Goal: Task Accomplishment & Management: Complete application form

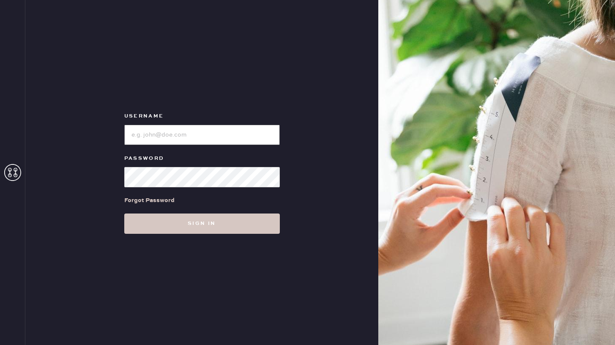
type input "reformationponce"
click at [206, 137] on input "loginName" at bounding box center [201, 135] width 155 height 20
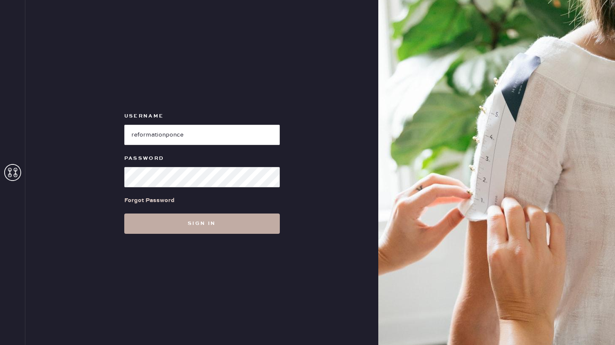
click at [237, 228] on button "Sign in" at bounding box center [201, 223] width 155 height 20
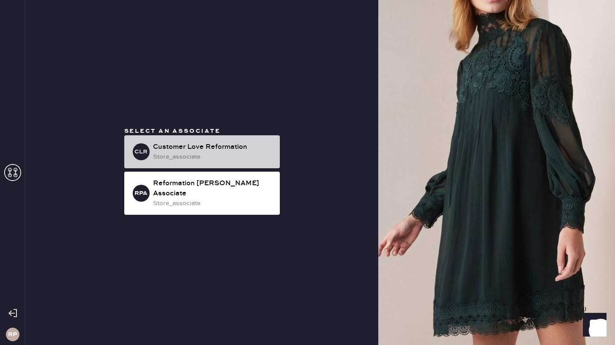
click at [218, 152] on div "Customer Love Reformation" at bounding box center [213, 147] width 120 height 10
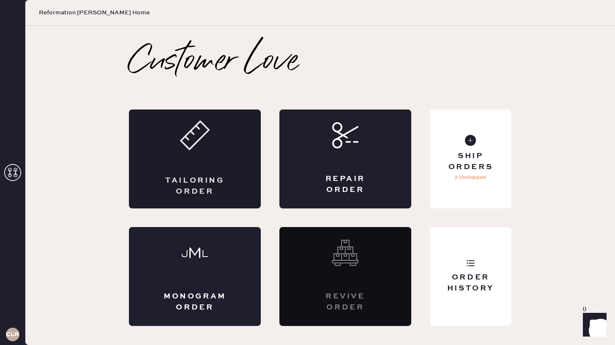
click at [204, 139] on icon at bounding box center [195, 135] width 30 height 30
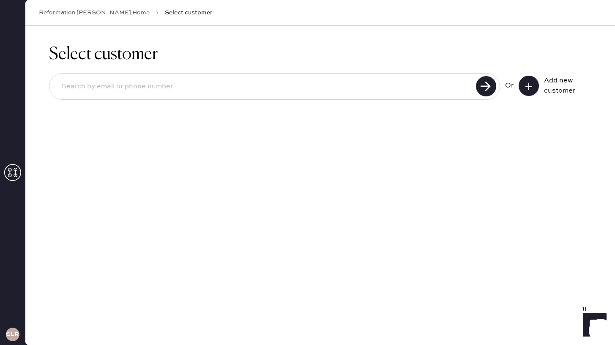
click at [434, 87] on input at bounding box center [263, 86] width 419 height 19
click at [484, 87] on use at bounding box center [486, 86] width 20 height 20
click at [116, 89] on input "[EMAIL_ADDRESS][DOMAIN_NAME]" at bounding box center [263, 86] width 419 height 19
click at [482, 84] on use at bounding box center [486, 86] width 20 height 20
click at [490, 85] on use at bounding box center [486, 86] width 20 height 20
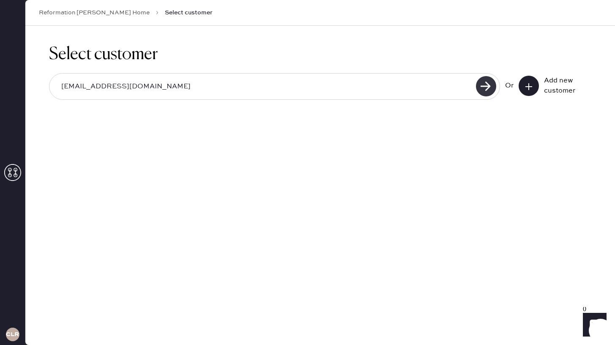
click at [489, 84] on use at bounding box center [486, 86] width 20 height 20
click at [488, 82] on use at bounding box center [486, 86] width 20 height 20
drag, startPoint x: 187, startPoint y: 84, endPoint x: 0, endPoint y: 63, distance: 187.9
click at [0, 63] on div "CLR Reformation [GEOGRAPHIC_DATA] Home Select customer Select customer [EMAIL_A…" at bounding box center [307, 172] width 615 height 345
type input "[EMAIL_ADDRESS][DOMAIN_NAME]"
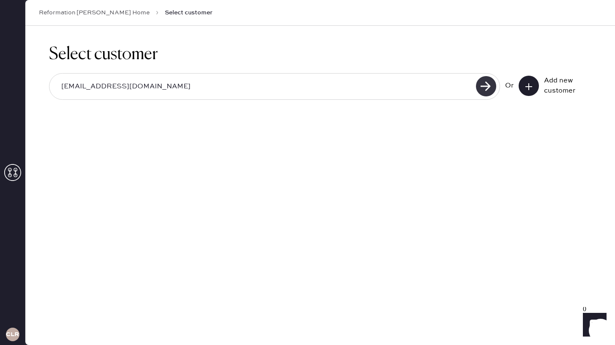
click at [483, 86] on use at bounding box center [486, 86] width 20 height 20
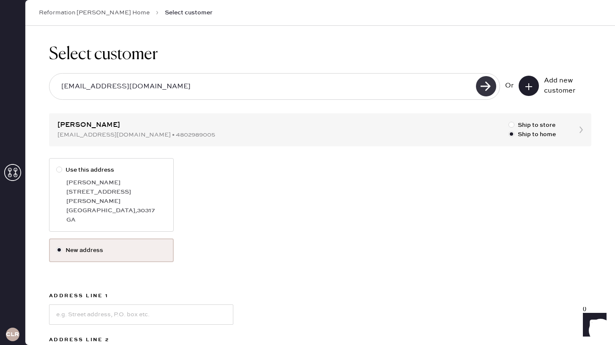
click at [483, 86] on use at bounding box center [486, 86] width 20 height 20
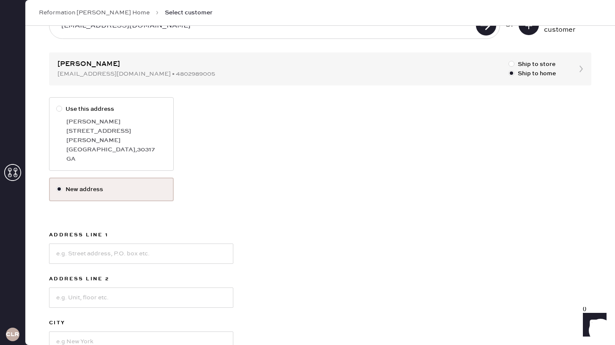
scroll to position [67, 0]
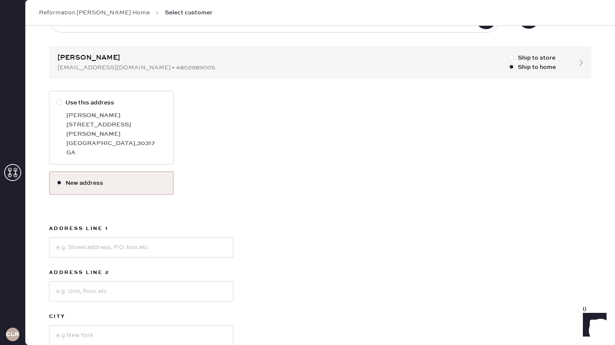
click at [134, 139] on div "[GEOGRAPHIC_DATA] , 30317" at bounding box center [116, 143] width 100 height 9
click at [57, 98] on input "Use this address" at bounding box center [56, 98] width 0 height 0
radio input "true"
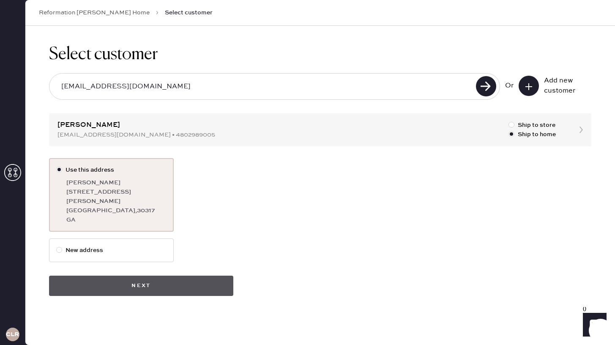
click at [196, 275] on button "Next" at bounding box center [141, 285] width 184 height 20
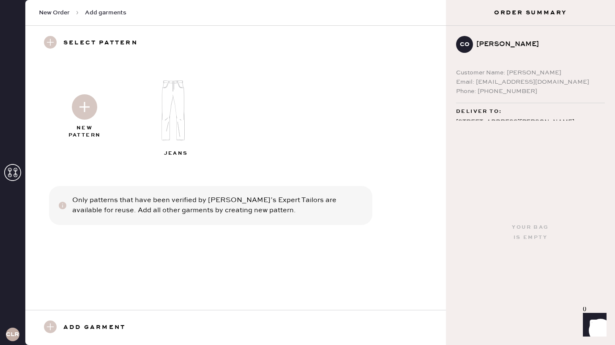
click at [75, 327] on h3 "Add garment" at bounding box center [94, 327] width 62 height 14
click at [78, 323] on h3 "Add garment" at bounding box center [94, 327] width 62 height 14
click at [84, 102] on img at bounding box center [84, 106] width 25 height 25
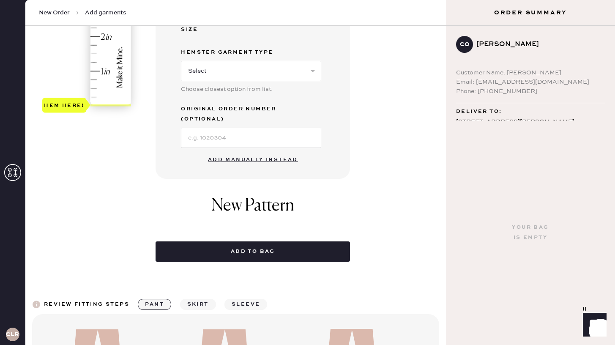
scroll to position [257, 0]
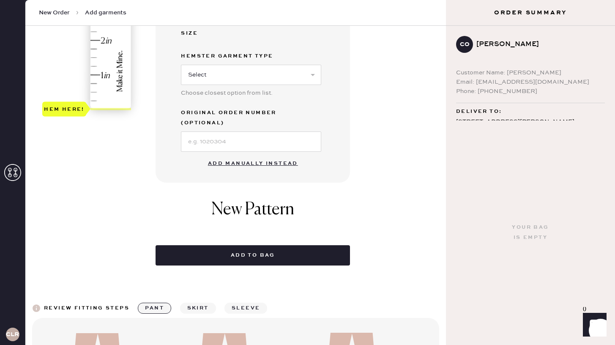
click at [254, 155] on button "Add manually instead" at bounding box center [253, 163] width 100 height 17
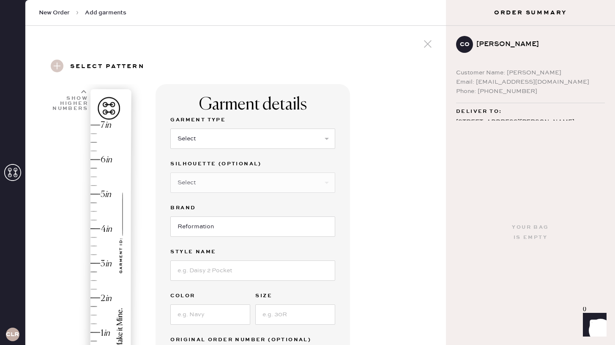
scroll to position [11, 0]
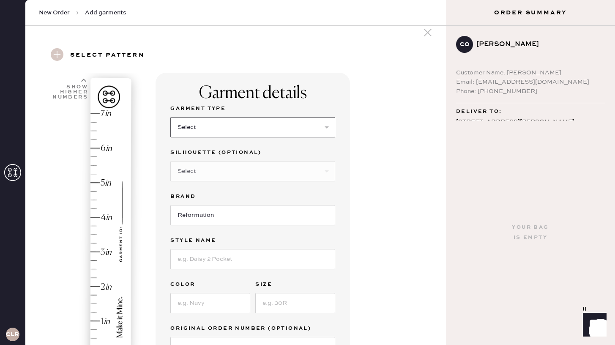
click at [259, 134] on select "Select Basic Skirt Jeans Leggings Pants Shorts Basic Sleeved Dress Basic Sleeve…" at bounding box center [252, 127] width 165 height 20
select select "7"
click at [170, 117] on select "Select Basic Skirt Jeans Leggings Pants Shorts Basic Sleeved Dress Basic Sleeve…" at bounding box center [252, 127] width 165 height 20
click at [257, 171] on select "Select Maxi Dress Midi Dress Mini Dress Other" at bounding box center [252, 171] width 165 height 20
select select "33"
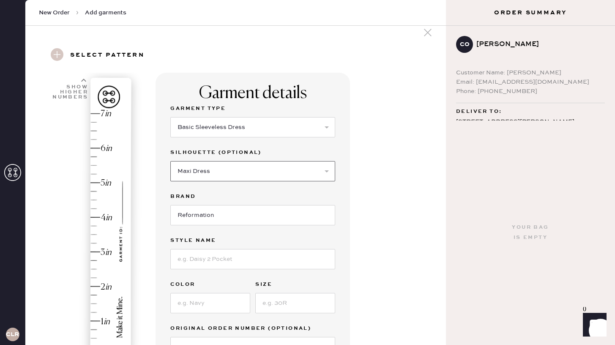
click at [170, 161] on select "Select Maxi Dress Midi Dress Mini Dress Other" at bounding box center [252, 171] width 165 height 20
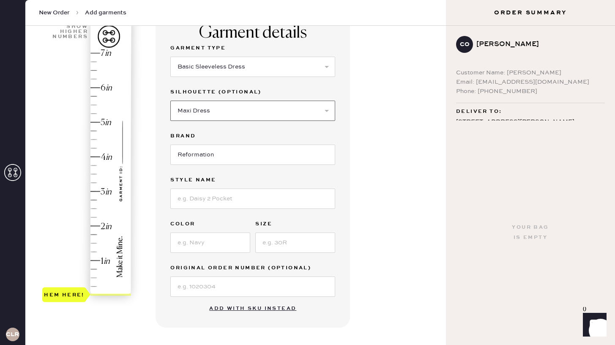
scroll to position [81, 0]
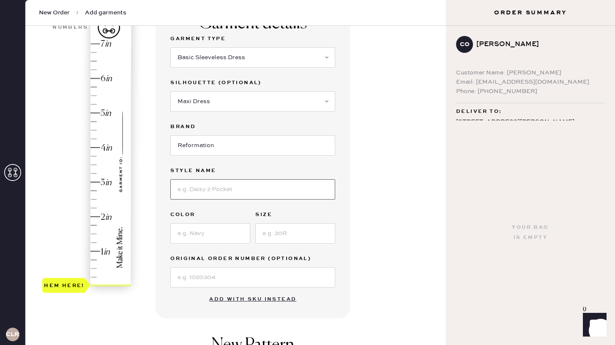
click at [249, 190] on input at bounding box center [252, 189] width 165 height 20
type input "Anelis Dress"
click at [230, 235] on input at bounding box center [210, 233] width 80 height 20
type input "b"
type input "V"
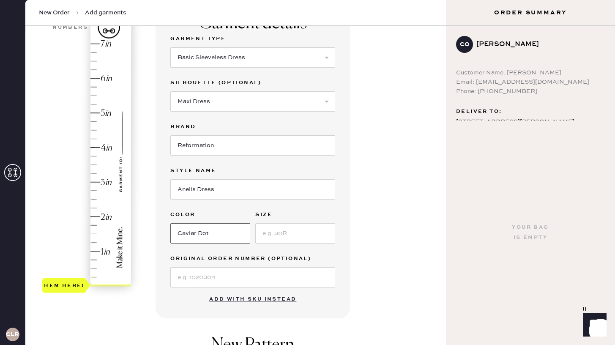
type input "Caviar Dot"
click at [314, 225] on input at bounding box center [295, 233] width 80 height 20
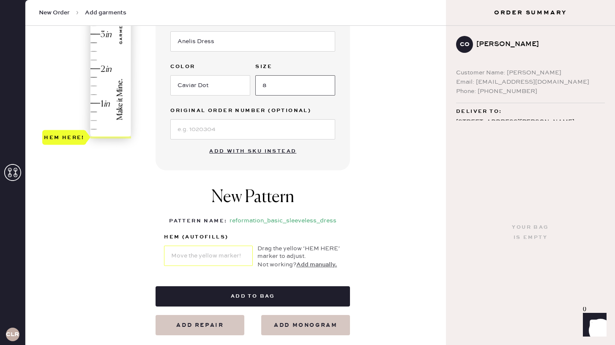
scroll to position [243, 0]
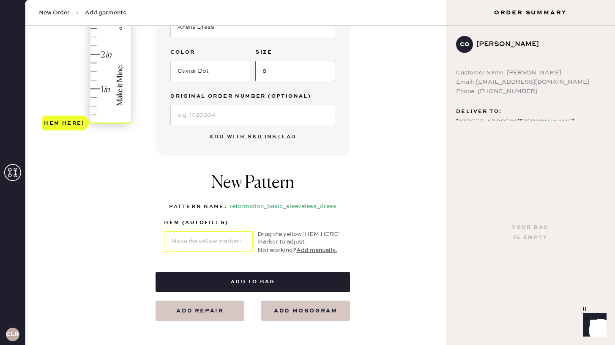
type input "8"
type input "1"
click at [104, 89] on div "Hem here!" at bounding box center [87, 2] width 90 height 249
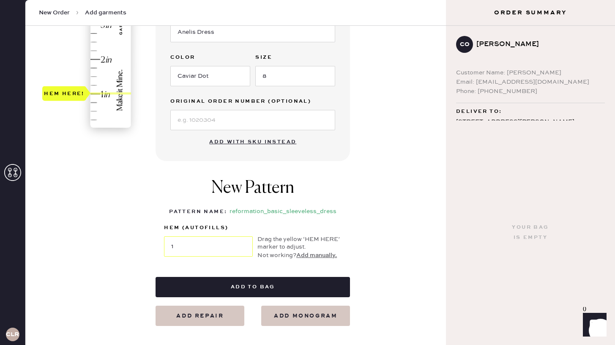
scroll to position [245, 0]
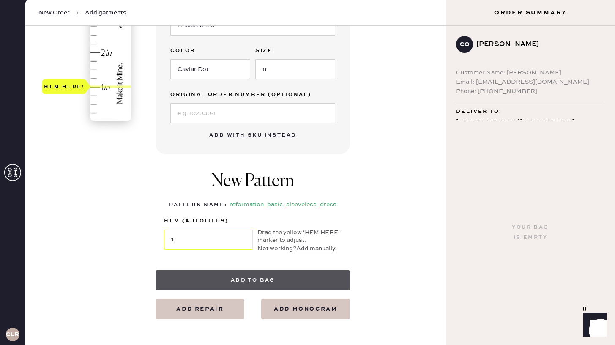
click at [249, 282] on button "Add to bag" at bounding box center [252, 280] width 194 height 20
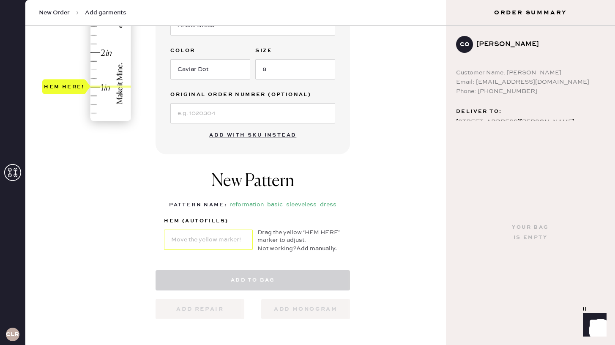
select select "7"
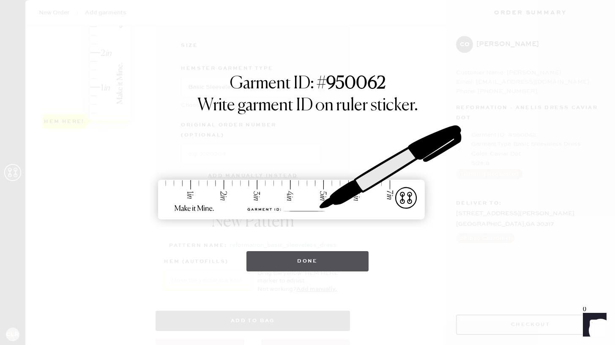
click at [311, 260] on button "Done" at bounding box center [307, 261] width 122 height 20
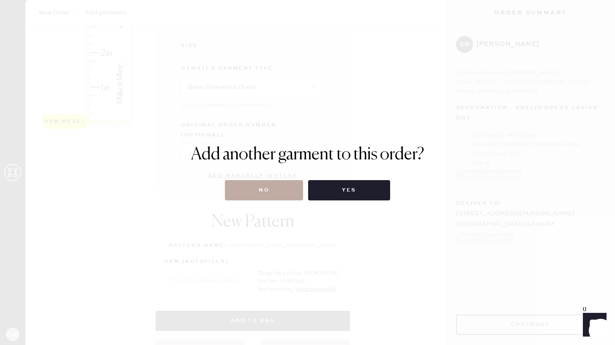
click at [287, 190] on button "No" at bounding box center [264, 190] width 78 height 20
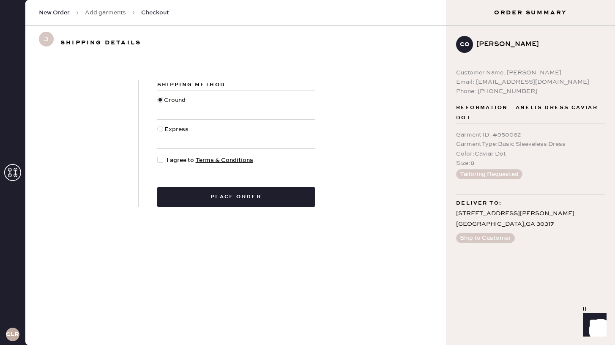
click at [161, 159] on div at bounding box center [160, 160] width 6 height 6
click at [158, 156] on input "I agree to Terms & Conditions" at bounding box center [157, 155] width 0 height 0
checkbox input "true"
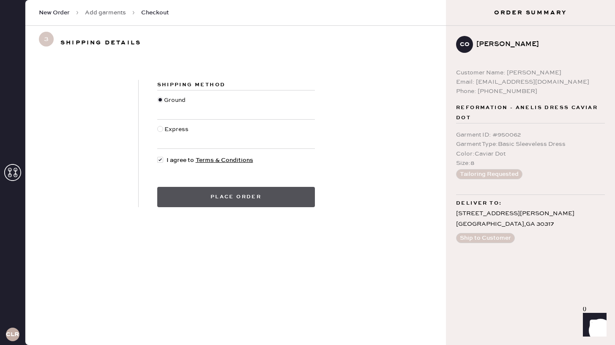
click at [226, 201] on button "Place order" at bounding box center [236, 197] width 158 height 20
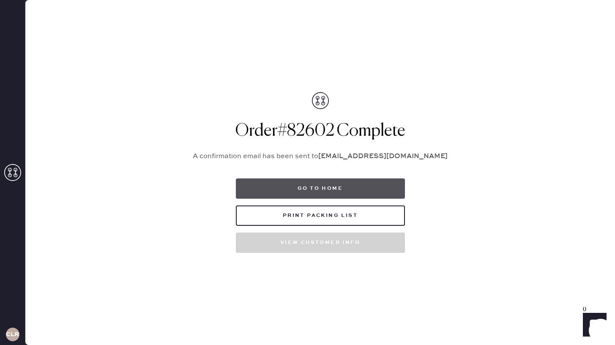
click at [327, 191] on button "Go to home" at bounding box center [320, 188] width 169 height 20
